Goal: Consume media (video, audio)

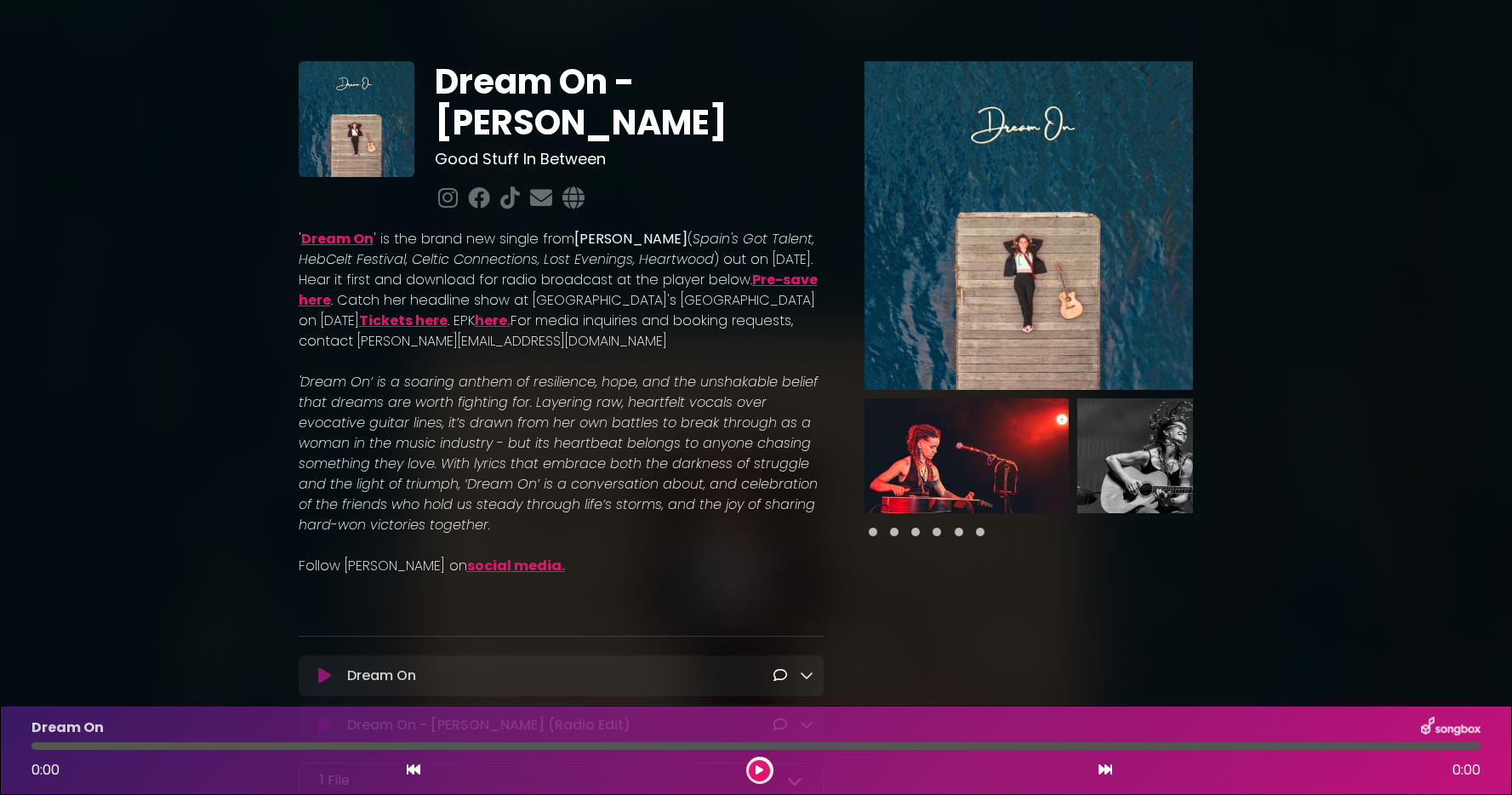
click at [1039, 320] on img at bounding box center [1028, 224] width 328 height 328
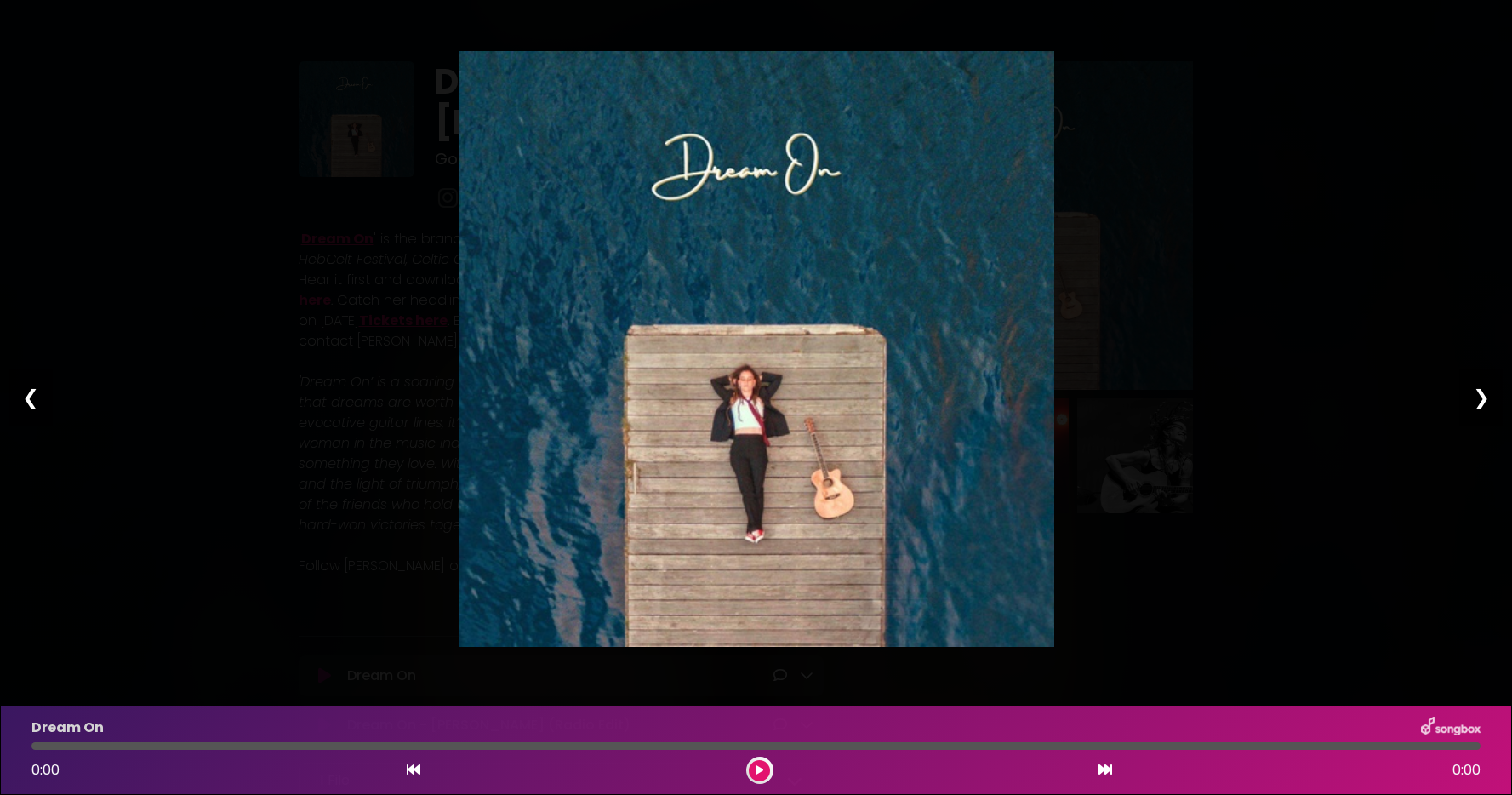
click at [978, 323] on img at bounding box center [756, 348] width 595 height 595
click at [27, 395] on div "❮" at bounding box center [30, 397] width 45 height 58
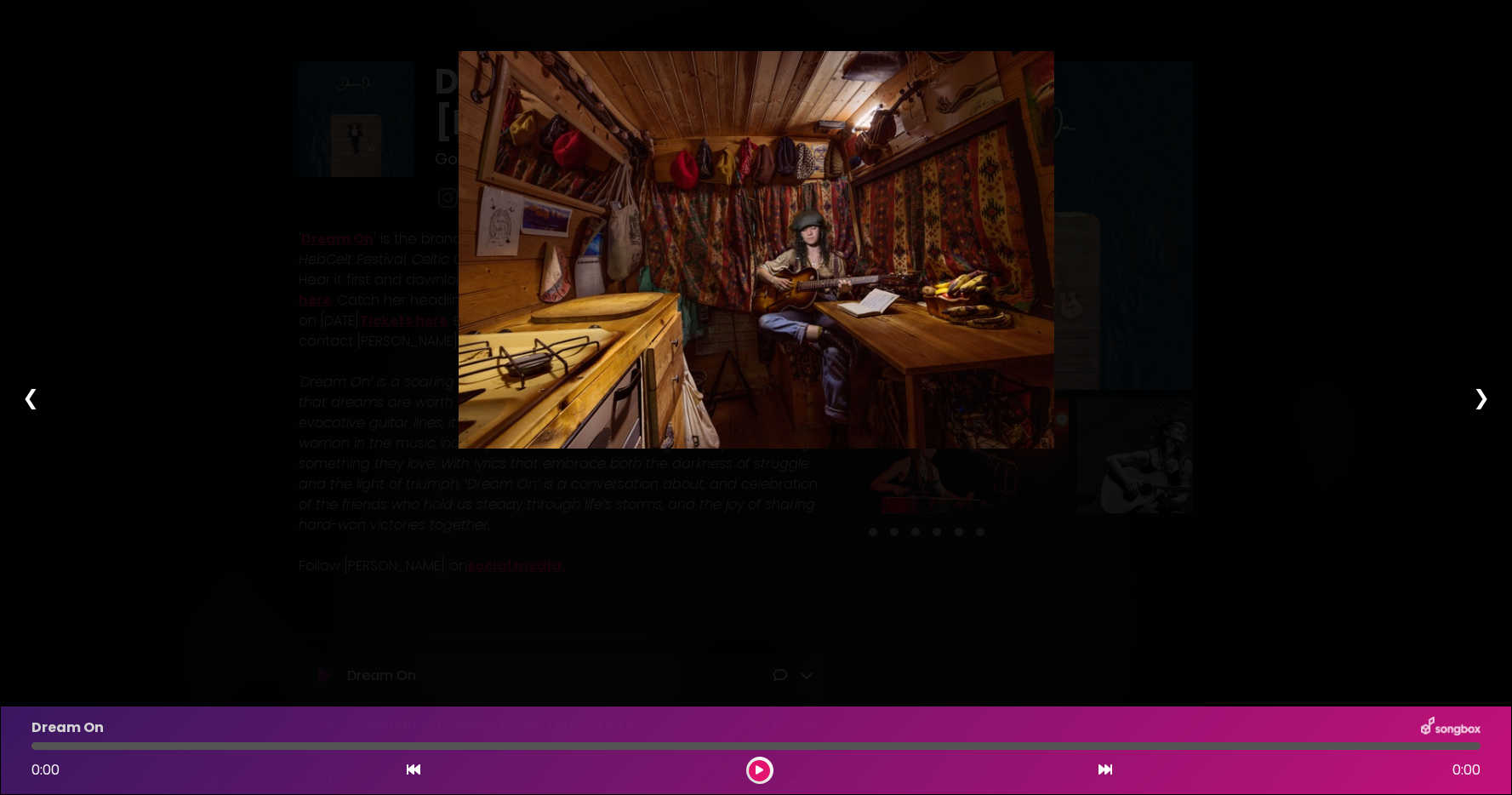
click at [27, 395] on div "❮" at bounding box center [30, 397] width 45 height 58
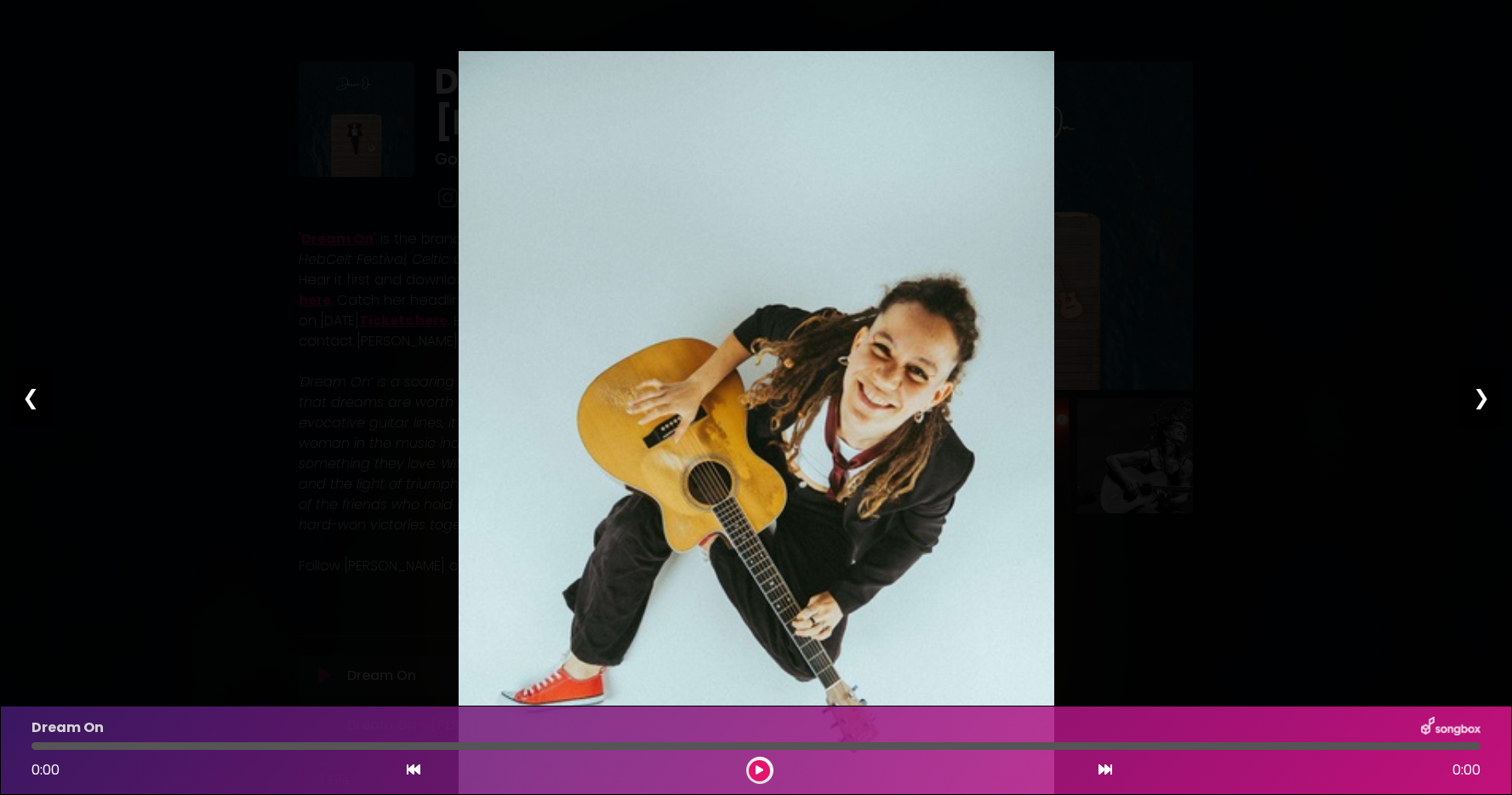
click at [27, 395] on div "❮" at bounding box center [30, 397] width 45 height 58
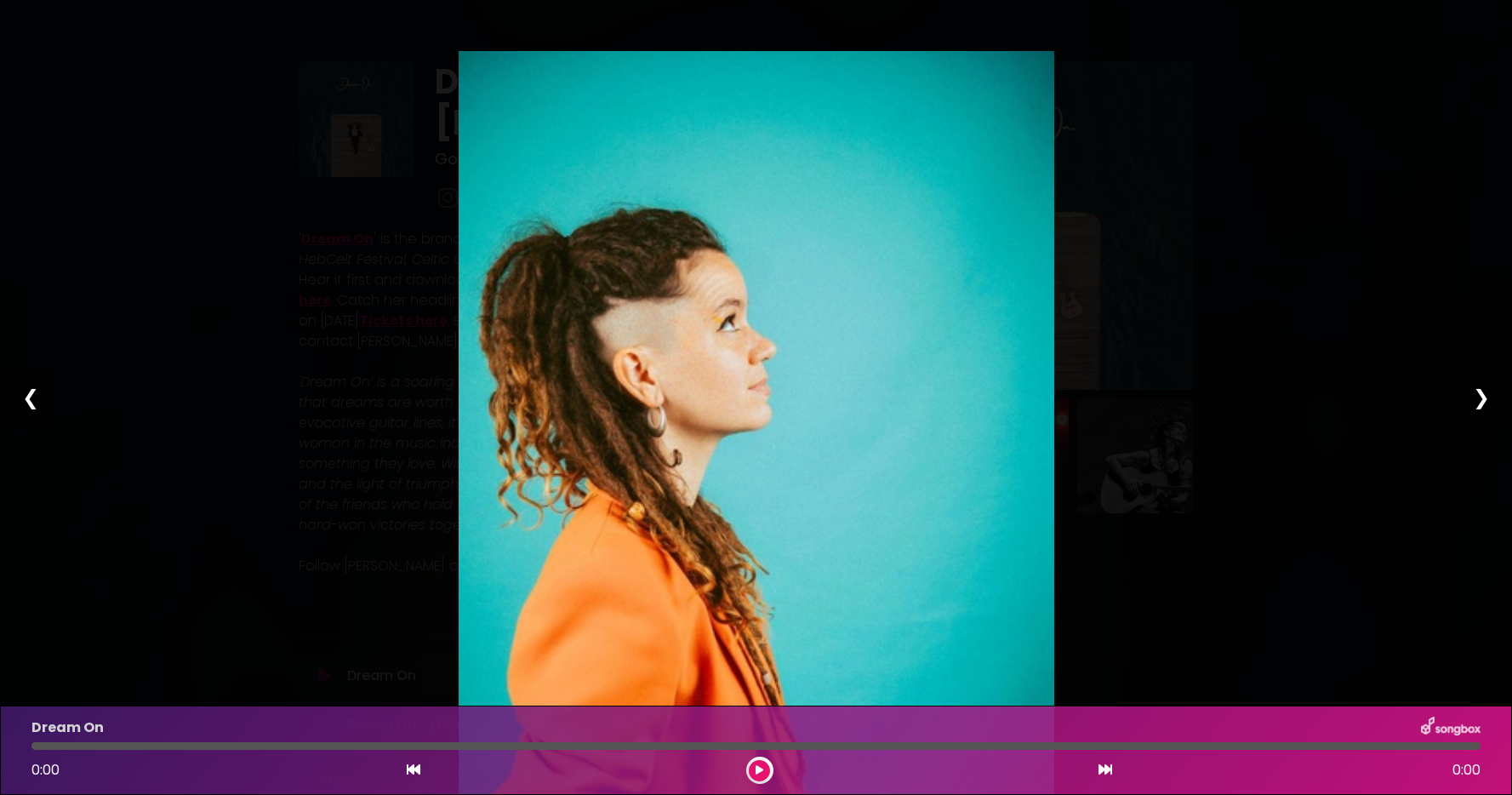
click at [27, 395] on div "❮" at bounding box center [30, 397] width 45 height 58
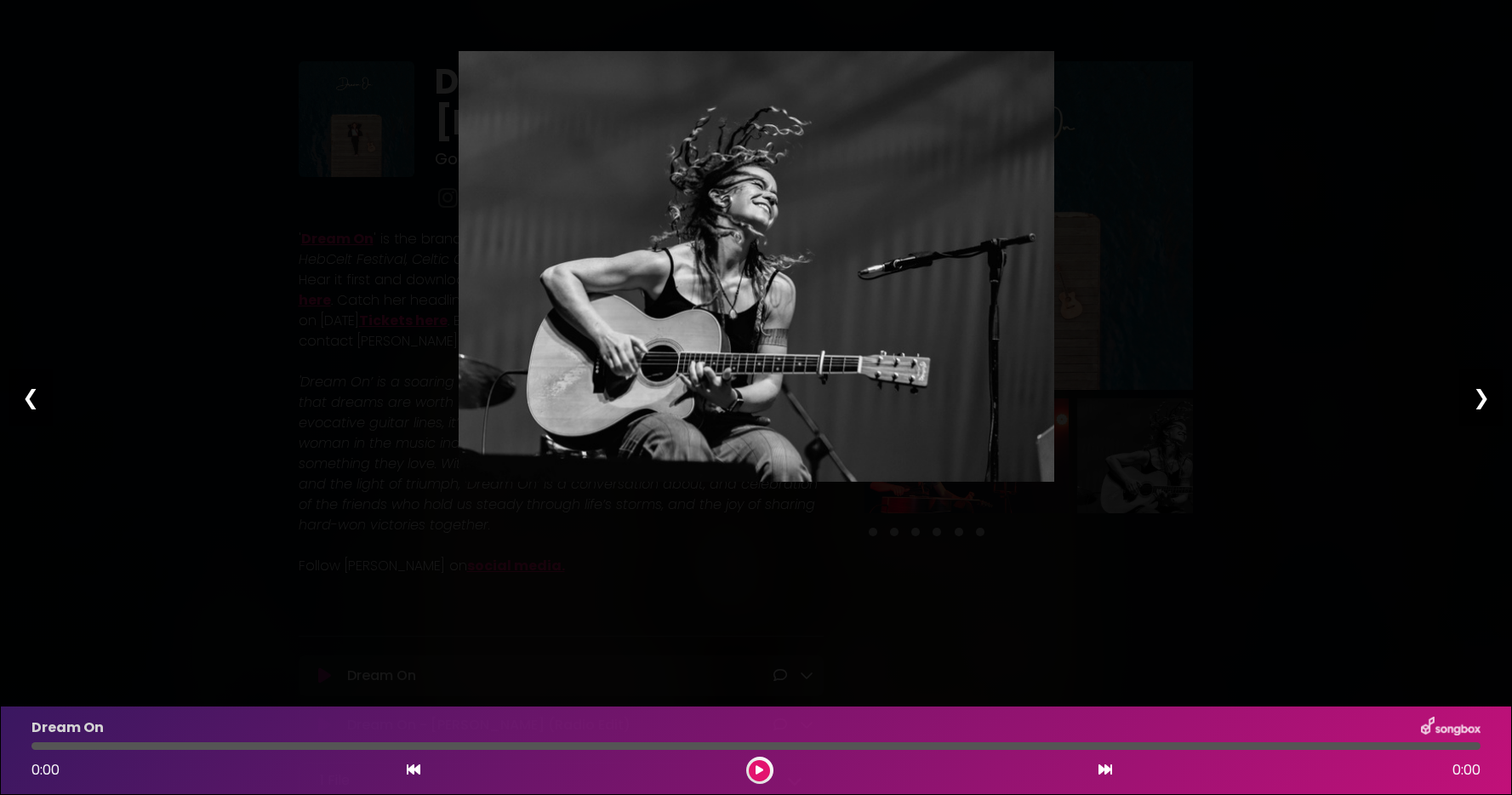
click at [560, 327] on img at bounding box center [756, 266] width 595 height 431
click at [23, 395] on div "❮" at bounding box center [30, 397] width 45 height 58
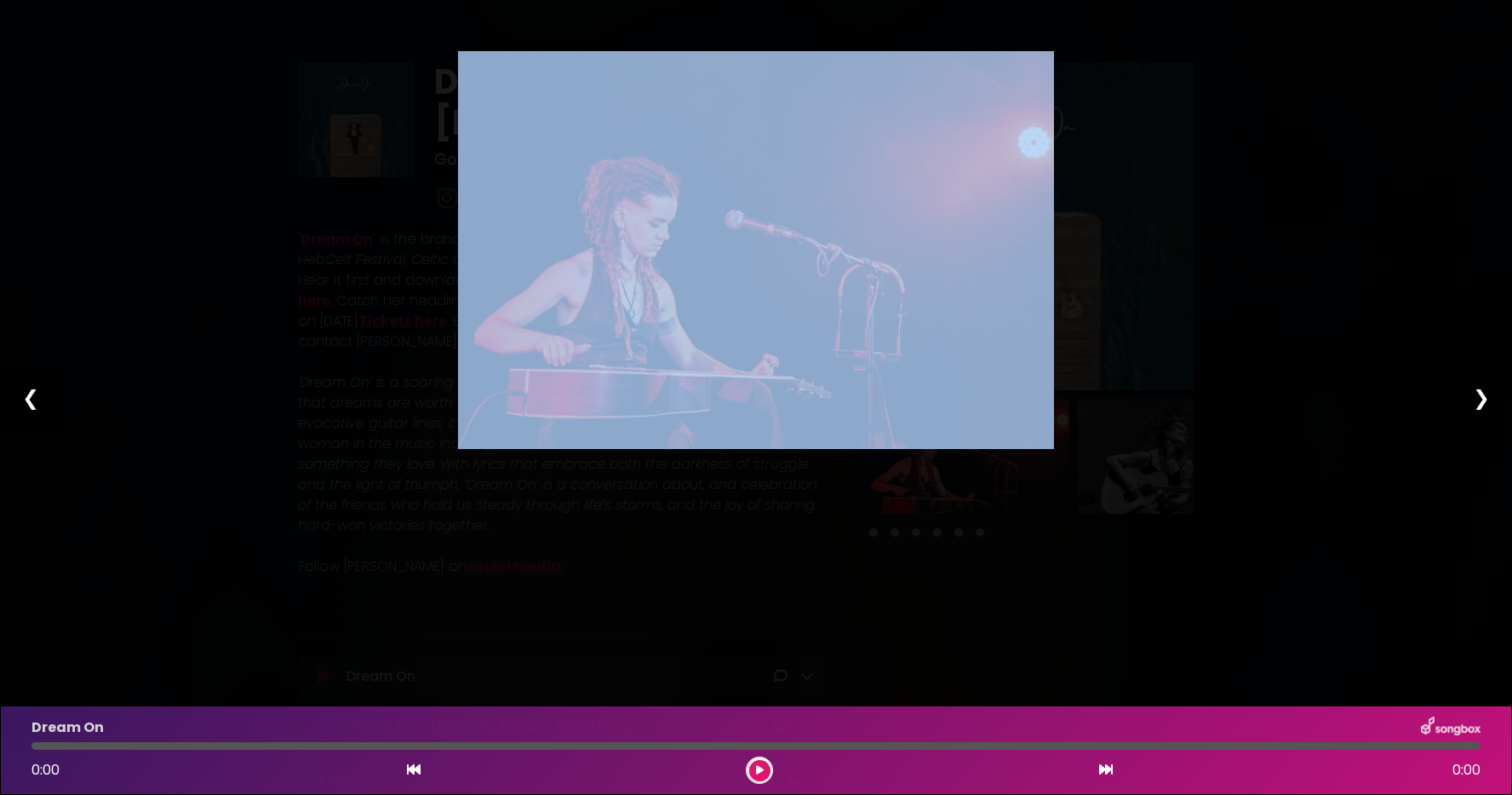
drag, startPoint x: 60, startPoint y: 795, endPoint x: 130, endPoint y: 51, distance: 747.3
click at [130, 51] on div "Pause Play % buffered 00:00 00:00 00:00 Exit fullscreen Enter fullscreen Play ❮…" at bounding box center [756, 398] width 1512 height 795
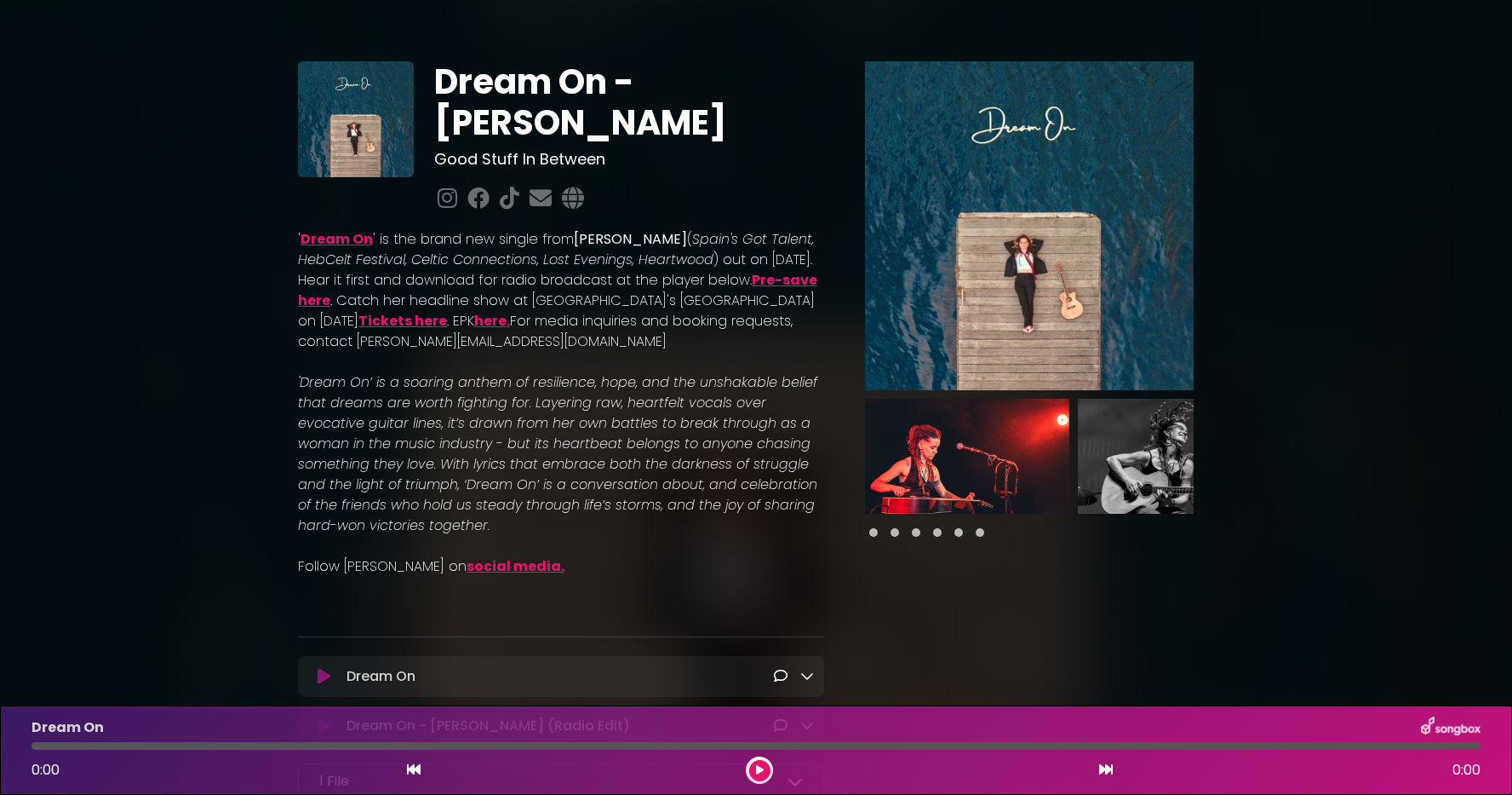
click at [355, 98] on img at bounding box center [355, 118] width 115 height 116
click at [874, 534] on span at bounding box center [873, 532] width 8 height 8
click at [896, 537] on span at bounding box center [894, 532] width 8 height 8
click at [914, 533] on span at bounding box center [916, 532] width 8 height 8
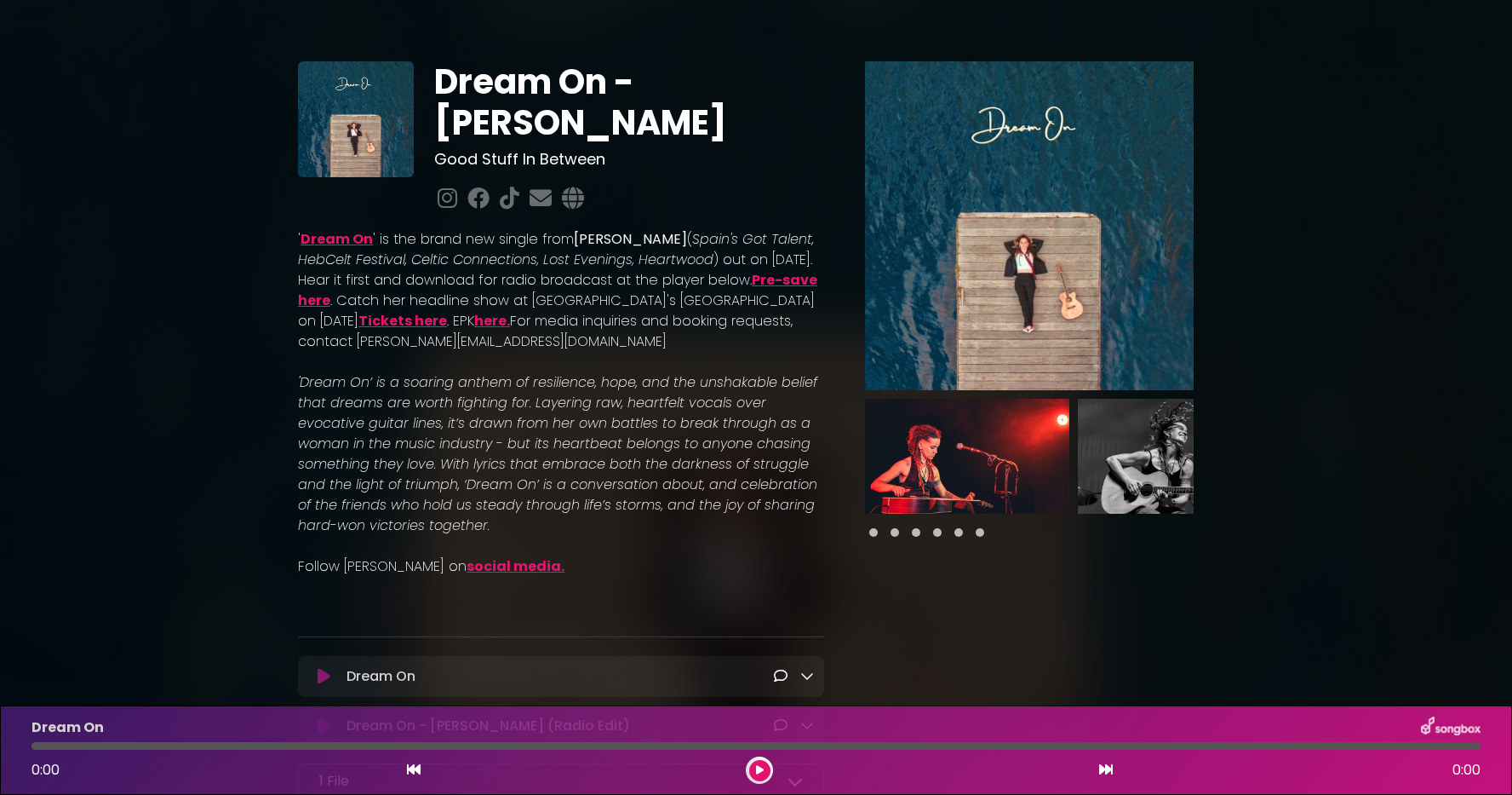
click at [976, 534] on span at bounding box center [979, 532] width 8 height 8
drag, startPoint x: 299, startPoint y: 374, endPoint x: 529, endPoint y: 528, distance: 276.8
click at [529, 528] on p "'Dream On’ is a soaring anthem of resilience, hope, and the unshakable belief t…" at bounding box center [561, 454] width 526 height 164
copy em "'Dream On’ is a soaring anthem of resilience, hope, and the unshakable belief t…"
